Goal: Book appointment/travel/reservation

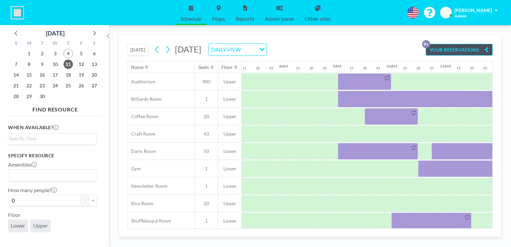
scroll to position [0, 415]
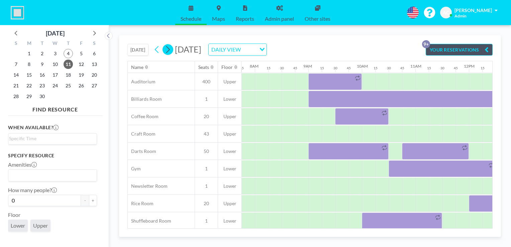
click at [171, 47] on icon at bounding box center [167, 49] width 6 height 10
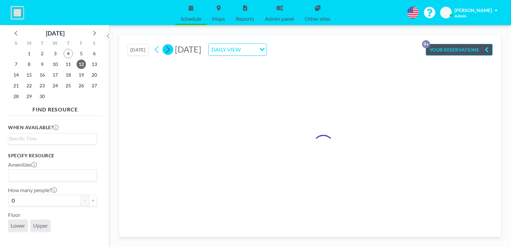
click at [171, 47] on icon at bounding box center [167, 49] width 6 height 10
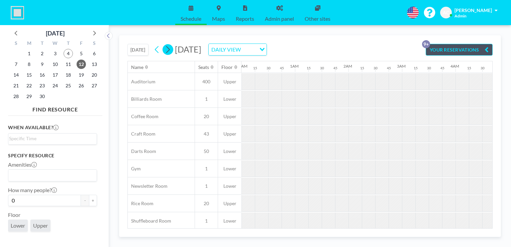
scroll to position [0, 0]
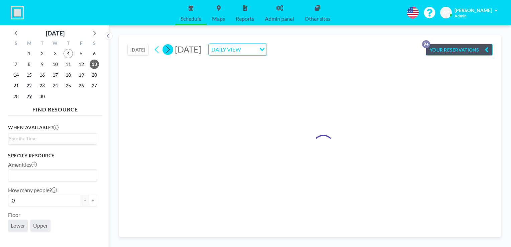
click at [171, 47] on icon at bounding box center [167, 49] width 6 height 10
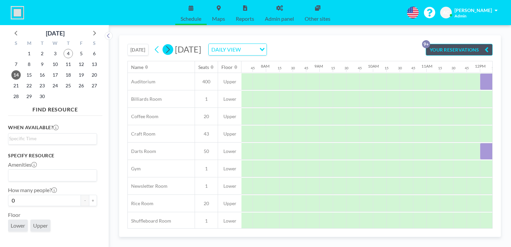
scroll to position [0, 415]
click at [171, 47] on icon at bounding box center [167, 49] width 6 height 10
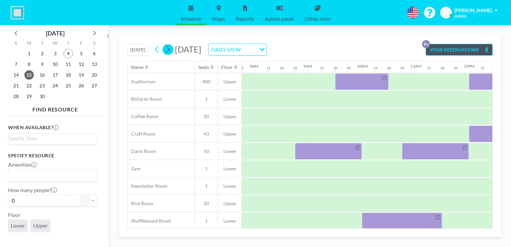
click at [171, 47] on icon at bounding box center [167, 49] width 6 height 10
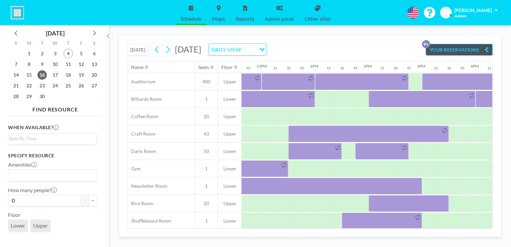
scroll to position [0, 625]
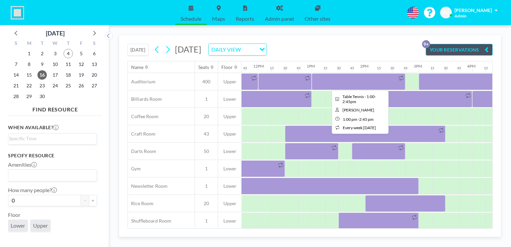
click at [337, 79] on div at bounding box center [359, 81] width 94 height 17
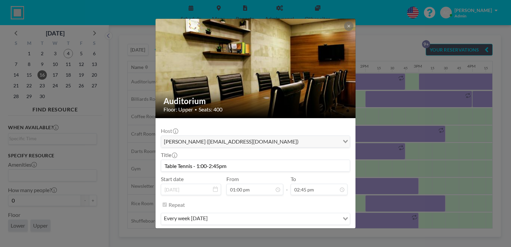
click at [207, 166] on input "Table Tennis - 1:00-2:45pm" at bounding box center [255, 165] width 189 height 11
click at [219, 166] on input "Table Tennis - 1:15-2:45pm" at bounding box center [255, 165] width 189 height 11
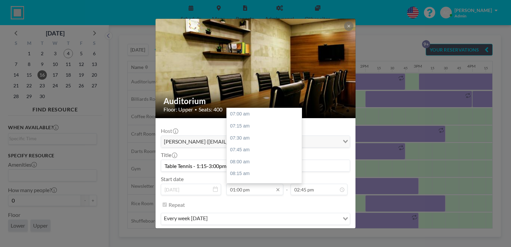
scroll to position [286, 0]
type input "Table Tennis - 1:15-3:00pm"
click at [240, 136] on div "01:30 pm" at bounding box center [266, 138] width 78 height 12
type input "01:30 pm"
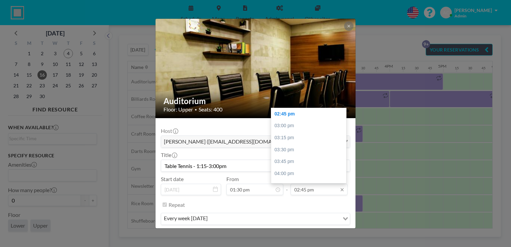
scroll to position [0, 709]
click at [300, 137] on div "03:15 pm" at bounding box center [310, 138] width 78 height 12
click at [314, 191] on input "03:15 pm" at bounding box center [319, 189] width 57 height 11
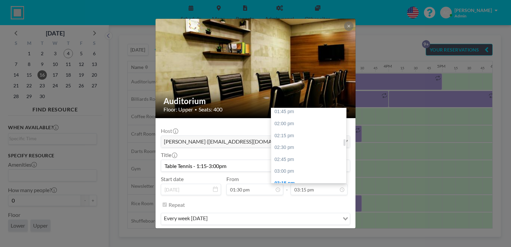
drag, startPoint x: 341, startPoint y: 147, endPoint x: 341, endPoint y: 142, distance: 5.7
click at [343, 142] on div at bounding box center [344, 142] width 2 height 7
click at [296, 167] on div "03:00 pm" at bounding box center [310, 171] width 78 height 12
type input "03:00 pm"
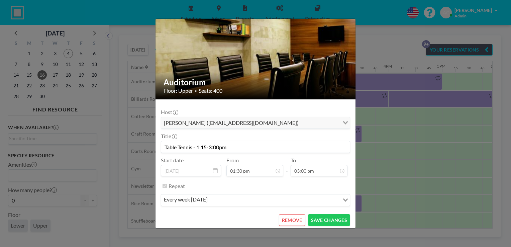
scroll to position [21, 0]
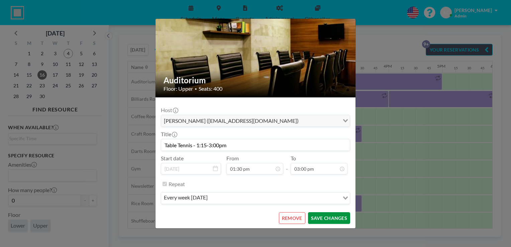
click at [320, 218] on button "SAVE CHANGES" at bounding box center [329, 218] width 42 height 12
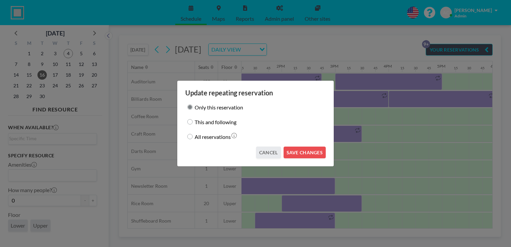
click at [192, 122] on input "This and following" at bounding box center [189, 121] width 5 height 5
radio input "true"
click at [267, 155] on button "CANCEL" at bounding box center [268, 152] width 25 height 12
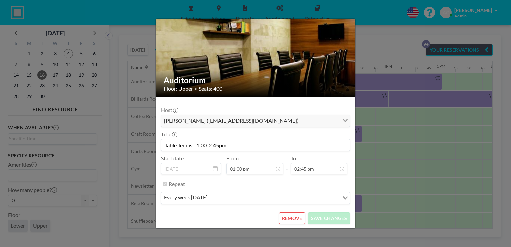
click at [398, 109] on div "Auditorium Floor: Upper • Seats: 400 Host [PERSON_NAME] ([EMAIL_ADDRESS][DOMAIN…" at bounding box center [255, 123] width 511 height 247
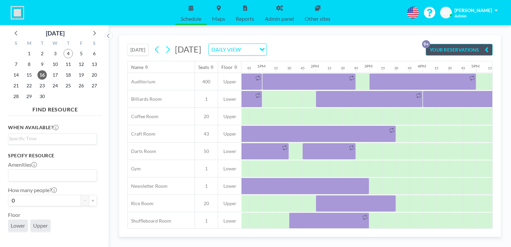
scroll to position [0, 673]
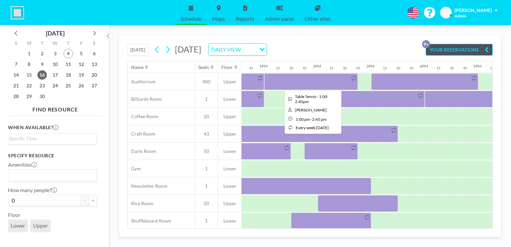
click at [300, 80] on div at bounding box center [311, 81] width 94 height 17
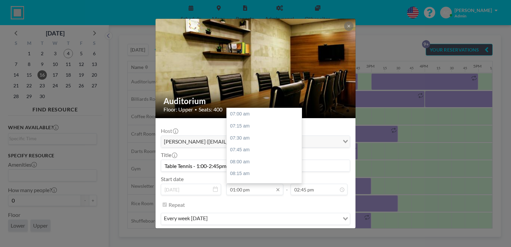
scroll to position [286, 0]
click at [254, 138] on div "01:30 pm" at bounding box center [266, 138] width 78 height 12
type input "01:30 pm"
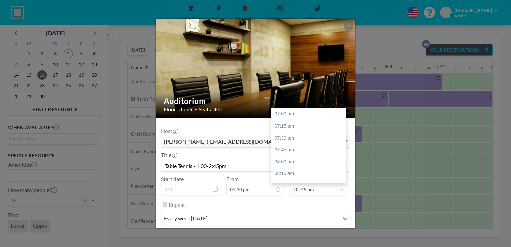
scroll to position [369, 0]
click at [303, 125] on div "03:00 pm" at bounding box center [310, 126] width 78 height 12
type input "03:00 pm"
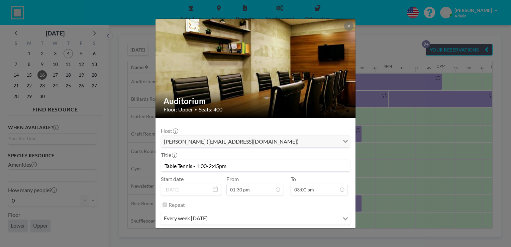
click at [206, 164] on input "Table Tennis - 1:00-2:45pm" at bounding box center [255, 165] width 189 height 11
click at [219, 165] on input "Table Tennis - 1:15-2:45pm" at bounding box center [255, 165] width 189 height 11
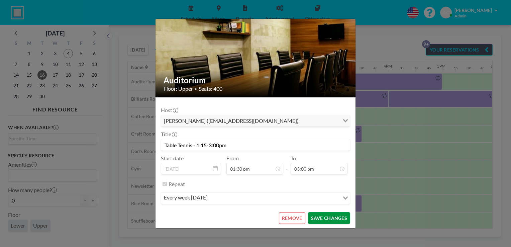
type input "Table Tennis - 1:15-3:00pm"
click at [335, 214] on button "SAVE CHANGES" at bounding box center [329, 218] width 42 height 12
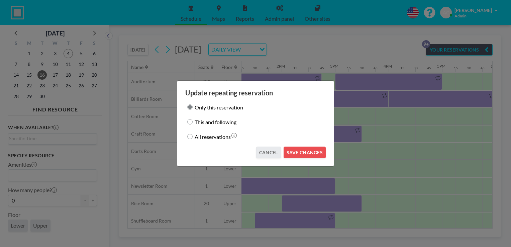
click at [192, 121] on input "This and following" at bounding box center [189, 121] width 5 height 5
radio input "true"
click at [304, 152] on button "SAVE CHANGES" at bounding box center [305, 152] width 42 height 12
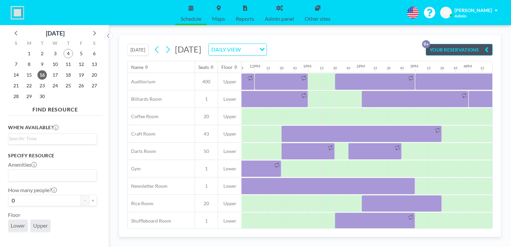
scroll to position [0, 625]
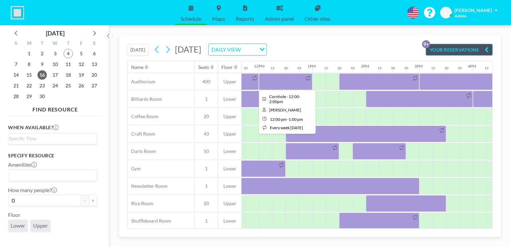
click at [282, 80] on div at bounding box center [285, 81] width 53 height 17
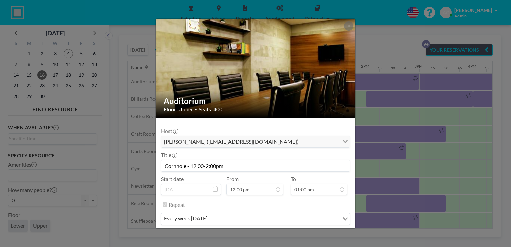
click at [196, 164] on input "Cornhole - 12:00-2:00pm" at bounding box center [255, 165] width 189 height 11
click at [201, 164] on input "Cornhole - 1:00-2:00pm" at bounding box center [255, 165] width 189 height 11
click at [205, 166] on input "Cornhole - 1:15-2:00pm" at bounding box center [255, 165] width 189 height 11
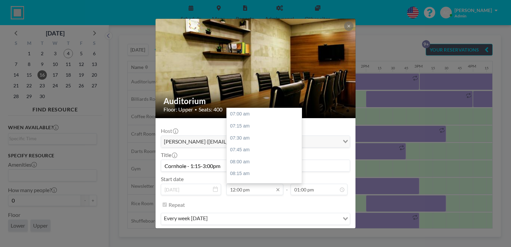
scroll to position [238, 0]
type input "Cornhole - 1:15-3:00pm"
click at [260, 171] on div "01:15 pm" at bounding box center [266, 174] width 78 height 12
type input "01:15 pm"
type input "01:30 pm"
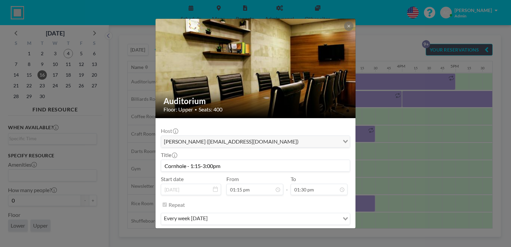
scroll to position [21, 0]
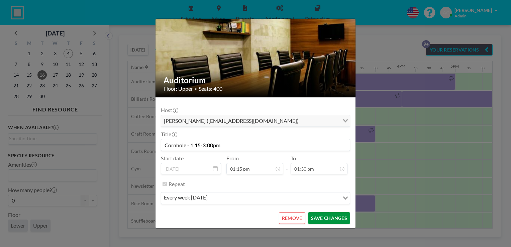
click at [333, 217] on button "SAVE CHANGES" at bounding box center [329, 218] width 42 height 12
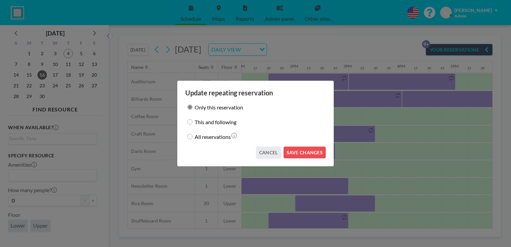
click at [190, 122] on input "This and following" at bounding box center [189, 121] width 5 height 5
radio input "true"
click at [305, 152] on button "SAVE CHANGES" at bounding box center [305, 152] width 42 height 12
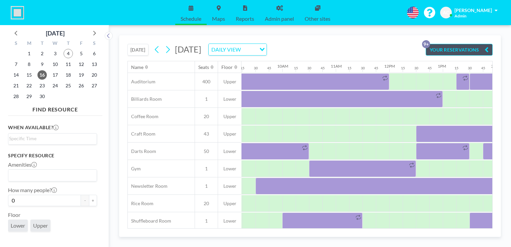
scroll to position [0, 495]
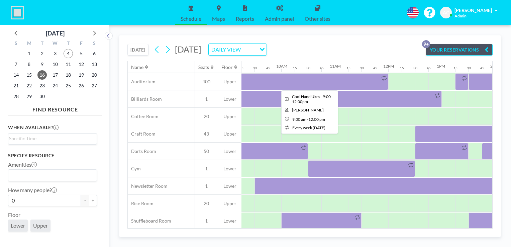
click at [329, 82] on div at bounding box center [308, 81] width 160 height 17
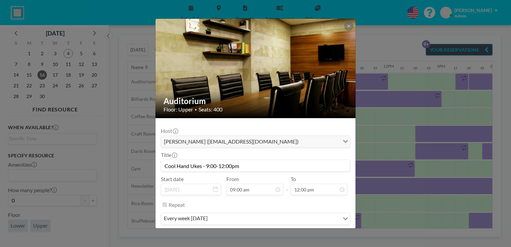
click at [225, 164] on input "Cool Hand Ukes - 9:00-12:00pm" at bounding box center [255, 165] width 189 height 11
click at [229, 165] on input "Cool Hand Ukes - 9:00-11:00pm" at bounding box center [255, 165] width 189 height 11
click at [234, 166] on input "Cool Hand Ukes - 9:00-11:30pm" at bounding box center [255, 165] width 189 height 11
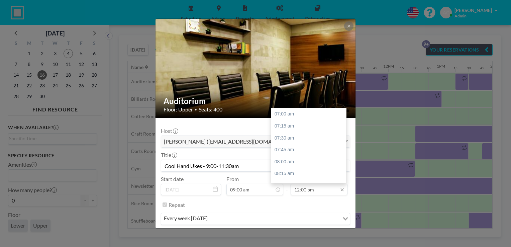
scroll to position [238, 0]
type input "Cool Hand Ukes - 9:00-11:30am"
click at [343, 132] on div at bounding box center [344, 131] width 2 height 7
click at [314, 114] on div "11:30 am" at bounding box center [310, 115] width 78 height 12
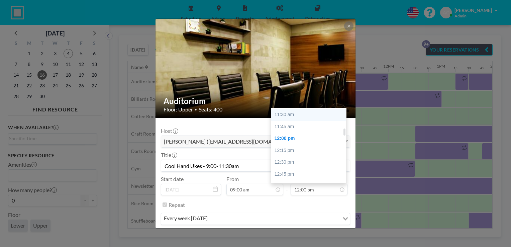
type input "11:30 am"
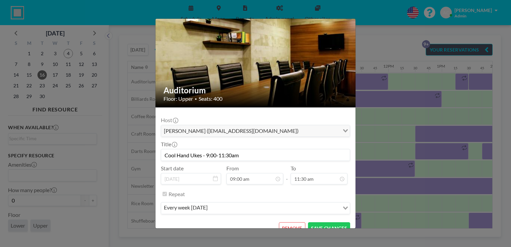
scroll to position [21, 0]
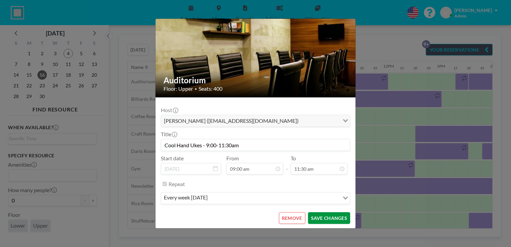
click at [323, 218] on button "SAVE CHANGES" at bounding box center [329, 218] width 42 height 12
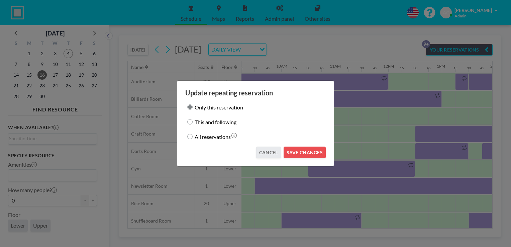
click at [188, 122] on input "This and following" at bounding box center [189, 121] width 5 height 5
radio input "true"
click at [299, 152] on button "SAVE CHANGES" at bounding box center [305, 152] width 42 height 12
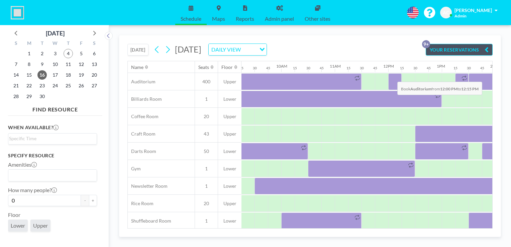
click at [392, 76] on div at bounding box center [394, 81] width 13 height 17
drag, startPoint x: 392, startPoint y: 76, endPoint x: 390, endPoint y: 80, distance: 3.7
click at [390, 80] on div at bounding box center [388, 81] width 1284 height 17
click at [390, 80] on div at bounding box center [394, 81] width 13 height 17
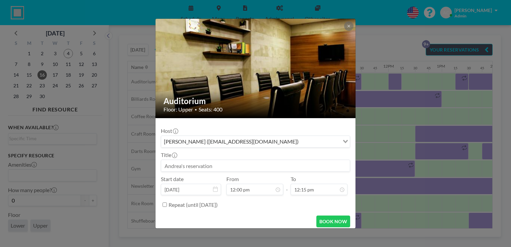
click at [195, 163] on input at bounding box center [255, 165] width 189 height 11
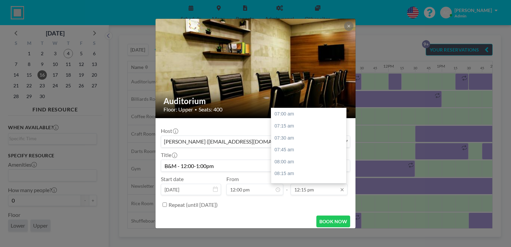
scroll to position [250, 0]
type input "B&M - 12:00-1:00pm"
click at [320, 146] on div "01:00 pm" at bounding box center [310, 150] width 78 height 12
type input "01:00 pm"
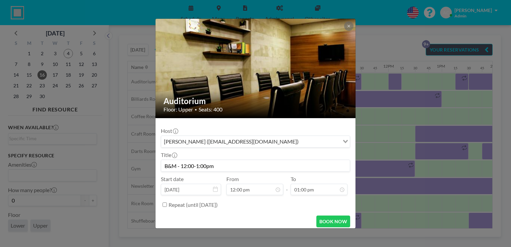
scroll to position [286, 0]
click at [326, 224] on button "BOOK NOW" at bounding box center [333, 221] width 34 height 12
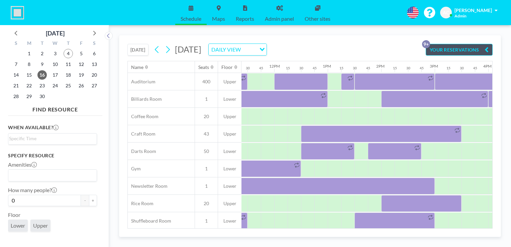
scroll to position [0, 613]
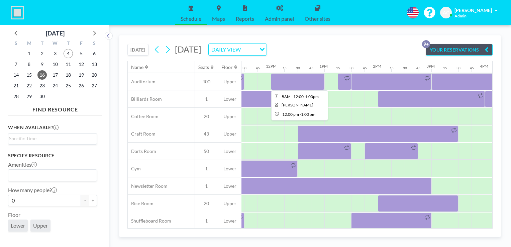
click at [292, 76] on div at bounding box center [297, 81] width 53 height 17
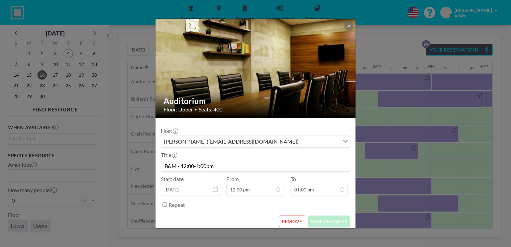
scroll to position [286, 0]
click at [289, 219] on button "REMOVE" at bounding box center [292, 221] width 26 height 12
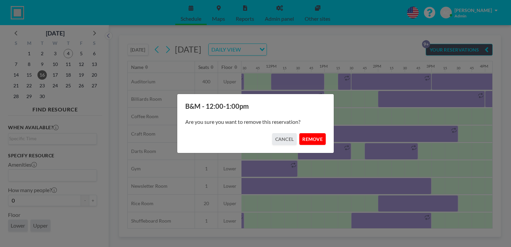
click at [310, 140] on button "REMOVE" at bounding box center [312, 139] width 26 height 12
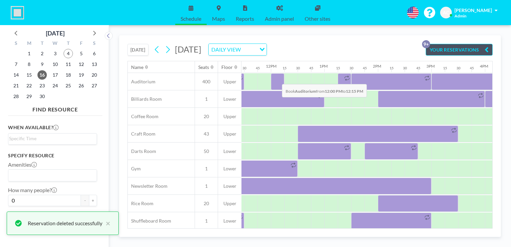
click at [277, 79] on div at bounding box center [277, 81] width 13 height 17
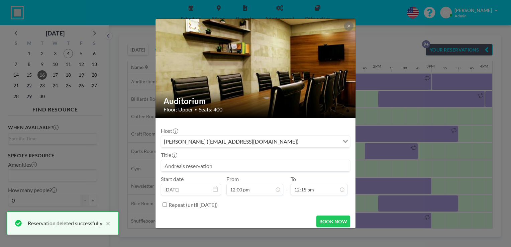
click at [277, 79] on img at bounding box center [255, 69] width 201 height 134
click at [225, 165] on input at bounding box center [255, 165] width 189 height 11
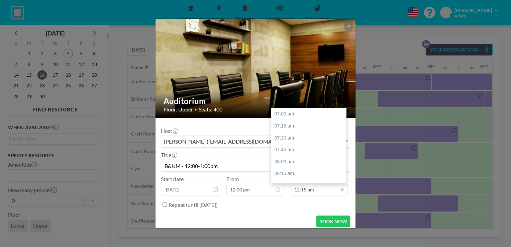
scroll to position [250, 0]
type input "B&NM - 12:00-1:00pm"
click at [308, 148] on div "01:00 pm" at bounding box center [310, 150] width 78 height 12
type input "01:00 pm"
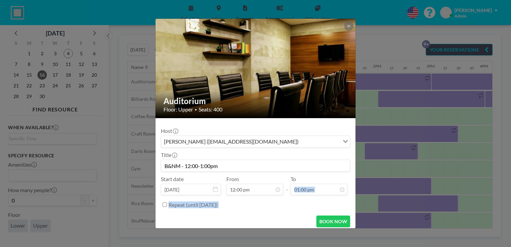
drag, startPoint x: 356, startPoint y: 191, endPoint x: 352, endPoint y: 213, distance: 22.0
click at [352, 213] on div "Auditorium Floor: Upper • Seats: 400 Host [PERSON_NAME] ([EMAIL_ADDRESS][DOMAIN…" at bounding box center [255, 123] width 511 height 247
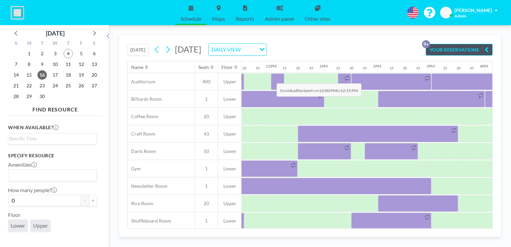
click at [271, 78] on div at bounding box center [277, 81] width 13 height 17
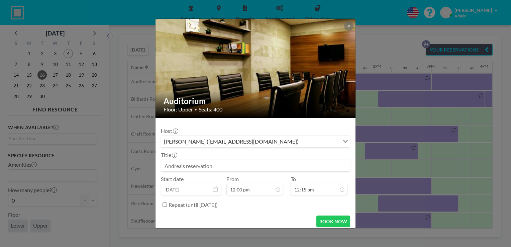
click at [211, 162] on input at bounding box center [255, 165] width 189 height 11
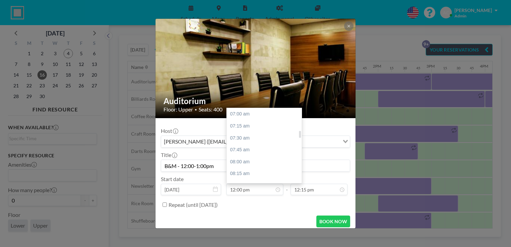
scroll to position [238, 0]
type input "B&M - 12:00-1:00pm"
click at [265, 157] on div "01:00 pm" at bounding box center [266, 162] width 78 height 12
type input "01:00 pm"
type input "01:15 pm"
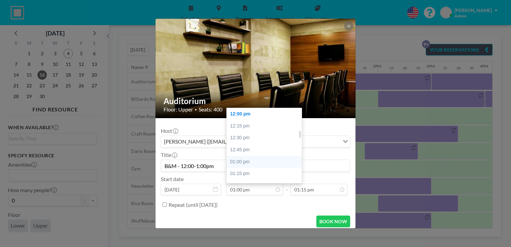
click at [265, 157] on div "Host [PERSON_NAME] ([EMAIL_ADDRESS][DOMAIN_NAME]) Loading... Title B&M - 12:00-…" at bounding box center [255, 166] width 189 height 87
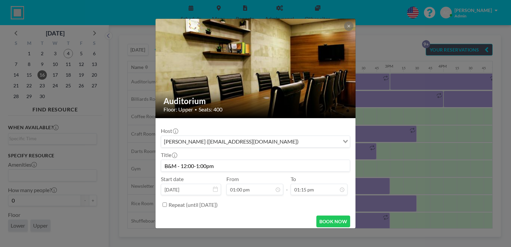
scroll to position [0, 682]
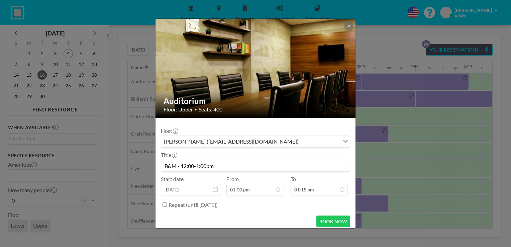
click at [163, 204] on input "Repeat (until [DATE])" at bounding box center [164, 204] width 4 height 4
checkbox input "true"
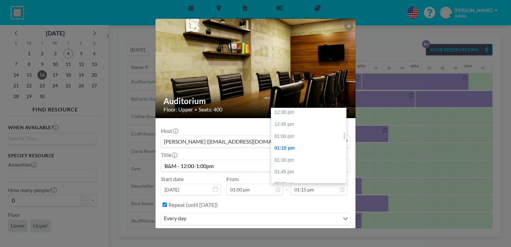
scroll to position [256, 0]
click at [343, 135] on div at bounding box center [344, 135] width 2 height 7
click at [313, 142] on div "01:00 pm" at bounding box center [310, 144] width 78 height 12
type input "01:00 pm"
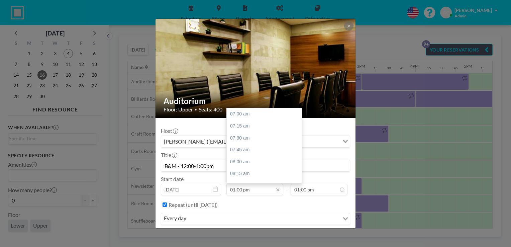
scroll to position [286, 0]
drag, startPoint x: 300, startPoint y: 138, endPoint x: 298, endPoint y: 130, distance: 8.9
click at [298, 130] on div "07:00 am 07:15 am 07:30 am 07:45 am 08:00 am 08:15 am 08:30 am 08:45 am 09:00 a…" at bounding box center [264, 145] width 75 height 75
drag, startPoint x: 298, startPoint y: 137, endPoint x: 298, endPoint y: 133, distance: 4.0
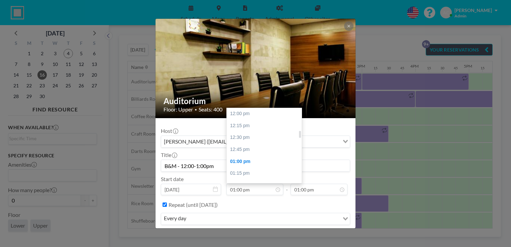
click at [299, 133] on div at bounding box center [300, 134] width 2 height 7
click at [269, 113] on div "12:00 pm" at bounding box center [266, 114] width 78 height 12
type input "12:00 pm"
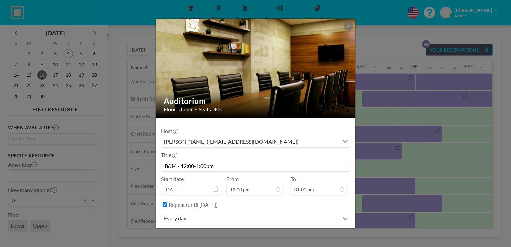
scroll to position [21, 0]
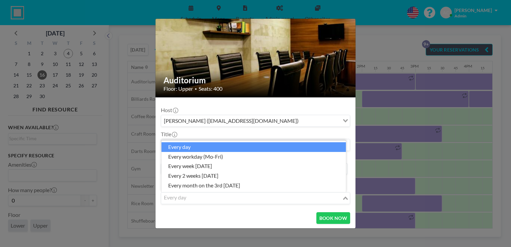
click at [342, 198] on div "Loading..." at bounding box center [346, 197] width 8 height 10
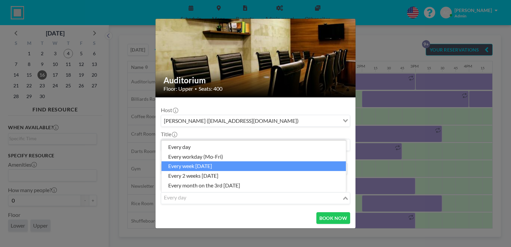
click at [250, 166] on li "every week [DATE]" at bounding box center [253, 166] width 185 height 10
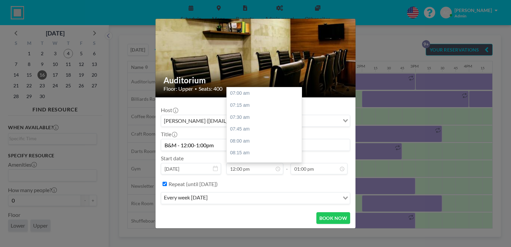
scroll to position [238, 0]
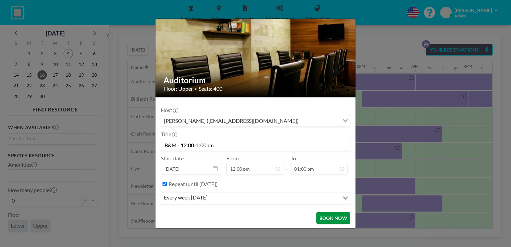
click at [328, 217] on button "BOOK NOW" at bounding box center [333, 218] width 34 height 12
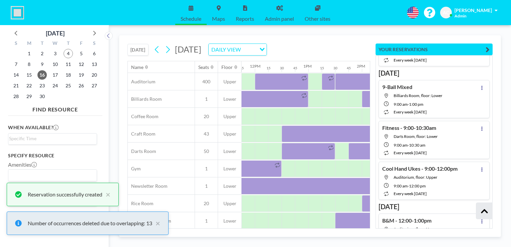
scroll to position [316, 0]
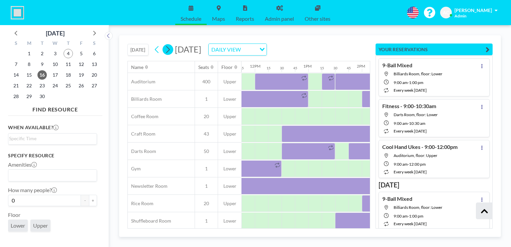
click at [168, 47] on icon at bounding box center [167, 49] width 6 height 10
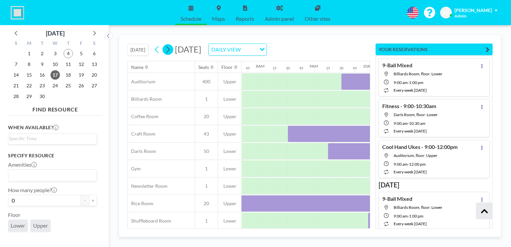
scroll to position [0, 415]
click at [168, 47] on icon at bounding box center [167, 49] width 6 height 10
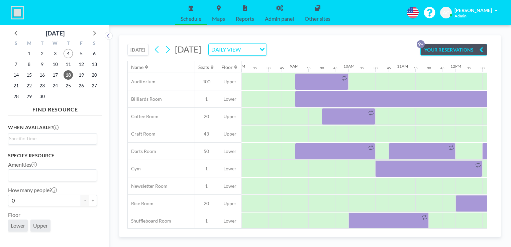
scroll to position [0, 432]
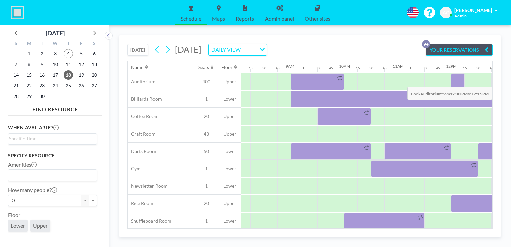
click at [456, 81] on div at bounding box center [457, 81] width 13 height 17
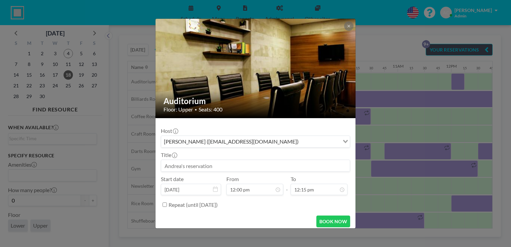
click at [232, 167] on input at bounding box center [255, 165] width 189 height 11
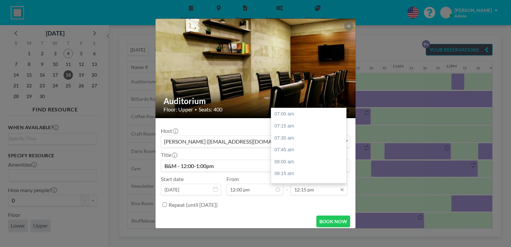
scroll to position [250, 0]
type input "B&M - 12:00-1:00pm"
click at [299, 148] on div "01:00 pm" at bounding box center [310, 150] width 78 height 12
type input "01:00 pm"
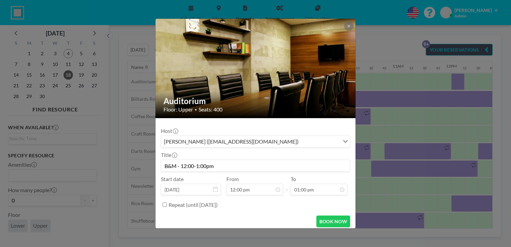
click at [165, 205] on input "Repeat (until [DATE])" at bounding box center [164, 204] width 4 height 4
checkbox input "true"
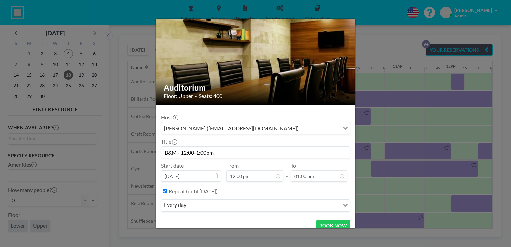
scroll to position [21, 0]
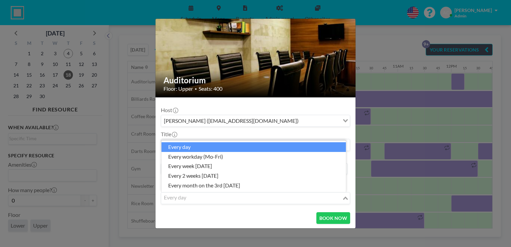
click at [343, 197] on icon "Search for option" at bounding box center [345, 197] width 5 height 3
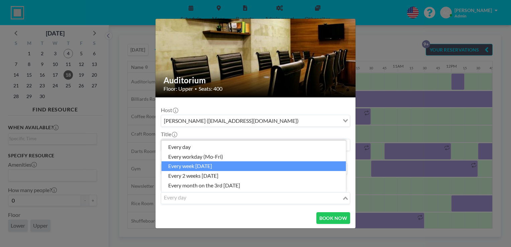
click at [297, 164] on li "every week [DATE]" at bounding box center [253, 166] width 185 height 10
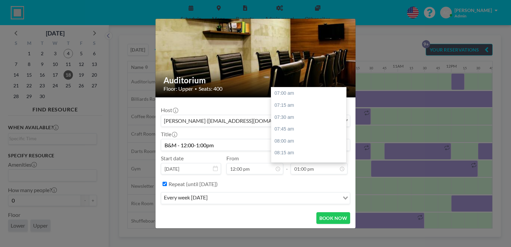
scroll to position [286, 0]
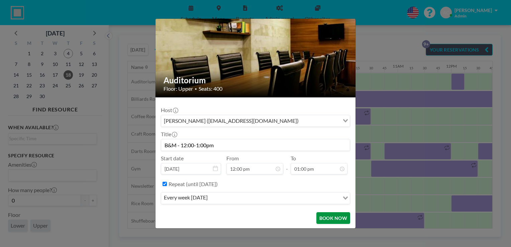
click at [327, 219] on button "BOOK NOW" at bounding box center [333, 218] width 34 height 12
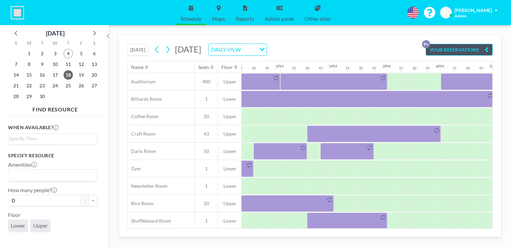
scroll to position [0, 659]
click at [158, 45] on icon at bounding box center [157, 49] width 6 height 10
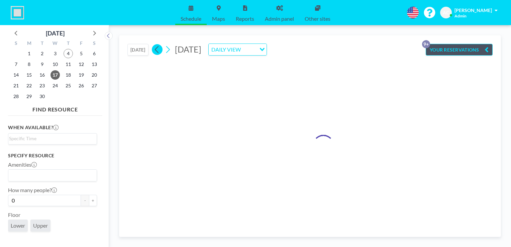
click at [158, 45] on icon at bounding box center [157, 49] width 6 height 10
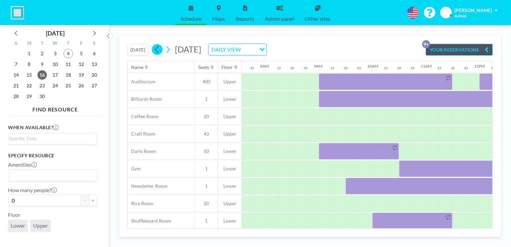
scroll to position [0, 415]
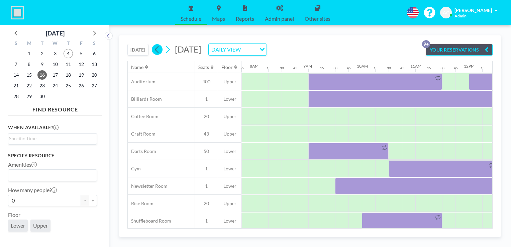
click at [158, 45] on icon at bounding box center [157, 49] width 6 height 10
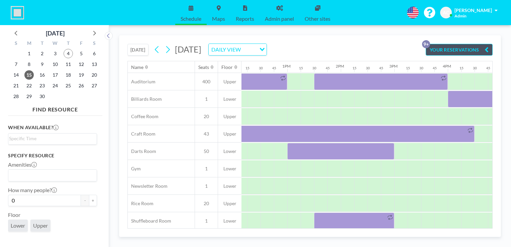
scroll to position [0, 655]
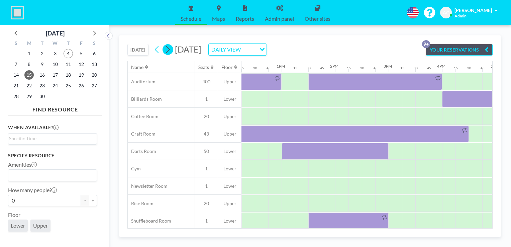
click at [170, 47] on icon at bounding box center [167, 49] width 6 height 10
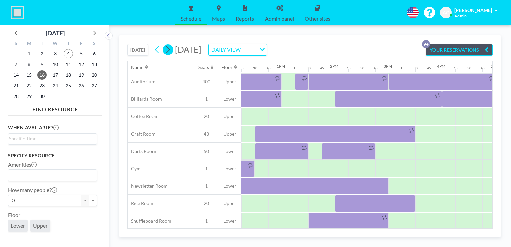
click at [170, 51] on icon at bounding box center [167, 49] width 6 height 10
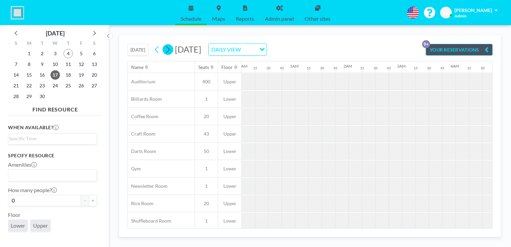
click at [170, 51] on icon at bounding box center [167, 49] width 6 height 10
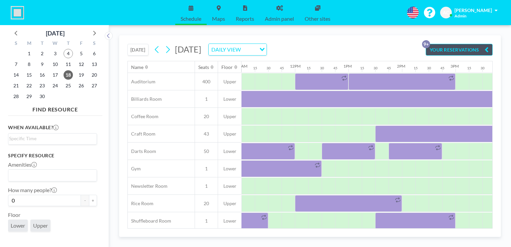
scroll to position [0, 602]
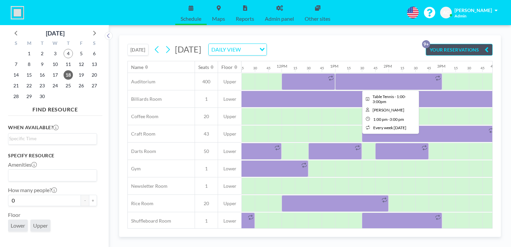
click at [405, 80] on div at bounding box center [388, 81] width 107 height 17
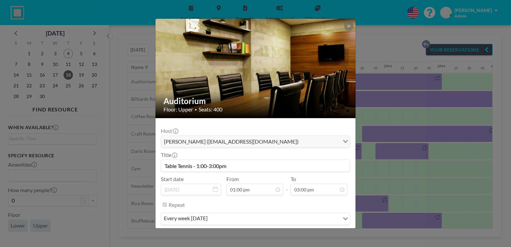
click at [204, 166] on input "Table Tennis - 1:00-3:00pm" at bounding box center [255, 165] width 189 height 11
click at [217, 166] on input "Table Tennis - 1:30-3:00pm" at bounding box center [255, 165] width 189 height 11
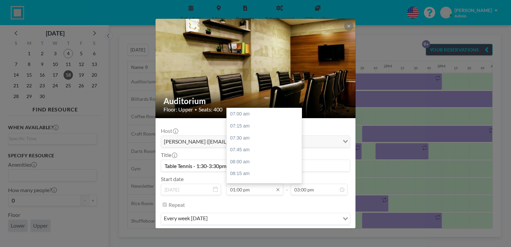
scroll to position [286, 0]
type input "Table Tennis - 1:30-3:30pm"
click at [261, 190] on input "01:00 pm" at bounding box center [254, 189] width 57 height 11
click at [259, 139] on div "01:30 pm" at bounding box center [266, 138] width 78 height 12
type input "01:30 pm"
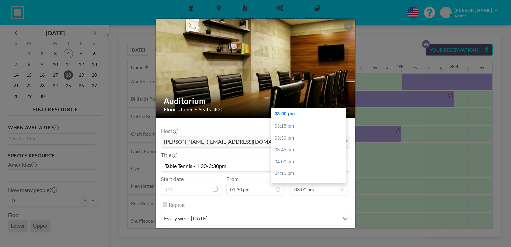
scroll to position [0, 709]
click at [298, 139] on div "03:30 pm" at bounding box center [310, 138] width 78 height 12
type input "03:30 pm"
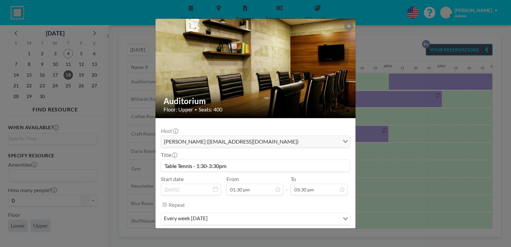
scroll to position [21, 0]
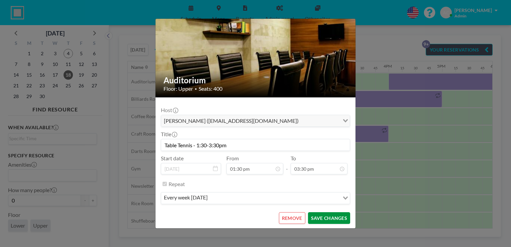
click at [328, 216] on button "SAVE CHANGES" at bounding box center [329, 218] width 42 height 12
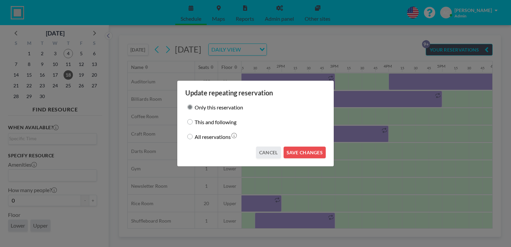
click at [191, 121] on input "This and following" at bounding box center [189, 121] width 5 height 5
radio input "true"
click at [294, 153] on button "SAVE CHANGES" at bounding box center [305, 152] width 42 height 12
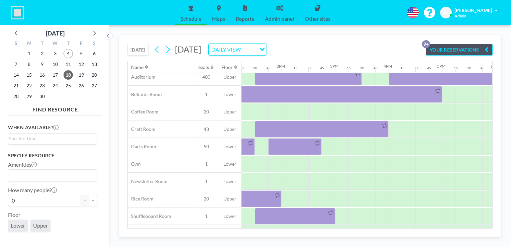
scroll to position [0, 709]
